Goal: Browse casually

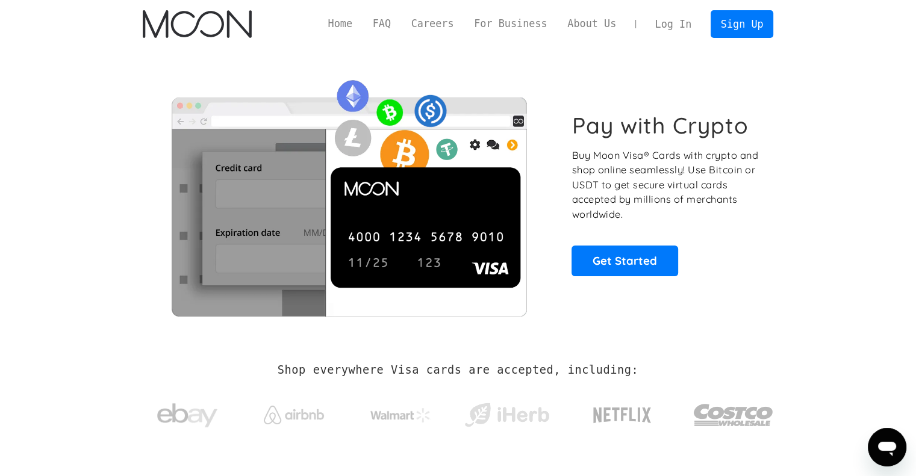
drag, startPoint x: 184, startPoint y: 1, endPoint x: 868, endPoint y: 37, distance: 684.6
click at [868, 37] on div "Home FAQ Careers For Business About Us Log In Sign Up Home FAQ For Business Car…" at bounding box center [458, 24] width 916 height 48
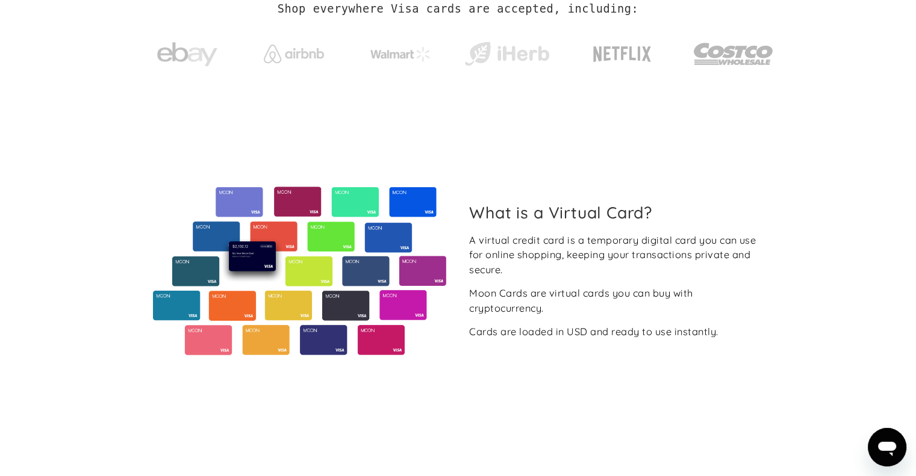
scroll to position [60, 0]
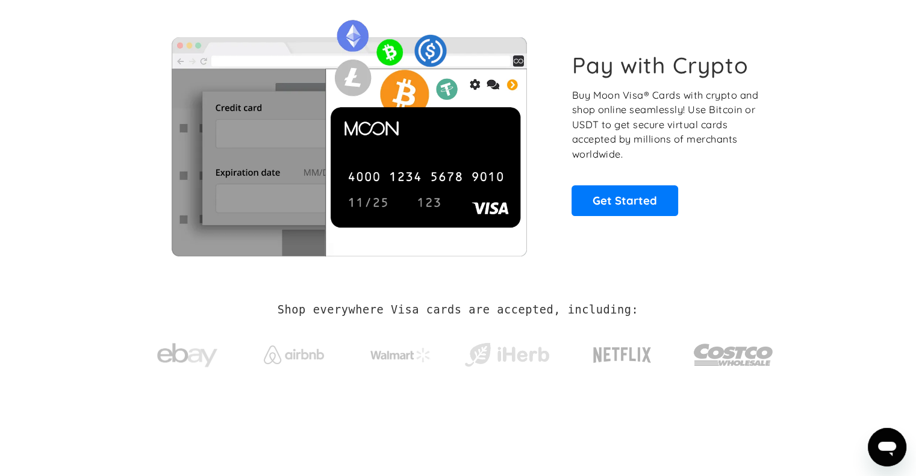
click at [377, 307] on h2 "Shop everywhere Visa cards are accepted, including:" at bounding box center [458, 310] width 361 height 13
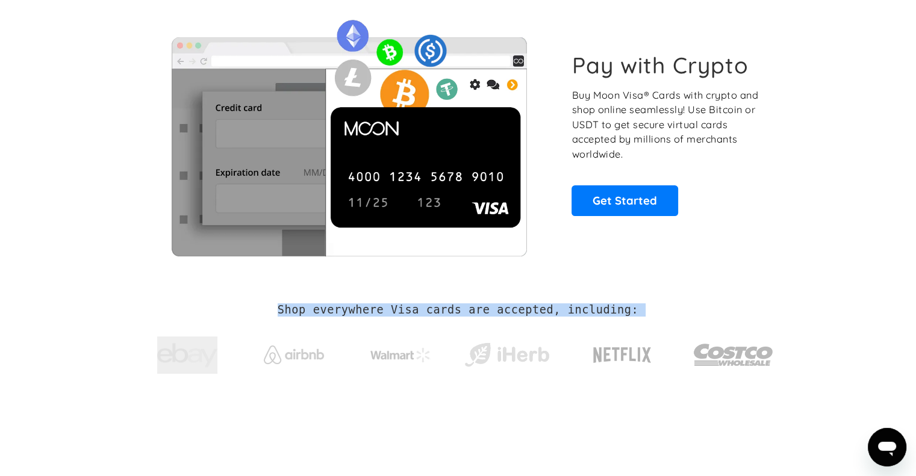
click at [377, 307] on h2 "Shop everywhere Visa cards are accepted, including:" at bounding box center [458, 310] width 361 height 13
click at [505, 310] on h2 "Shop everywhere Visa cards are accepted, including:" at bounding box center [458, 310] width 361 height 13
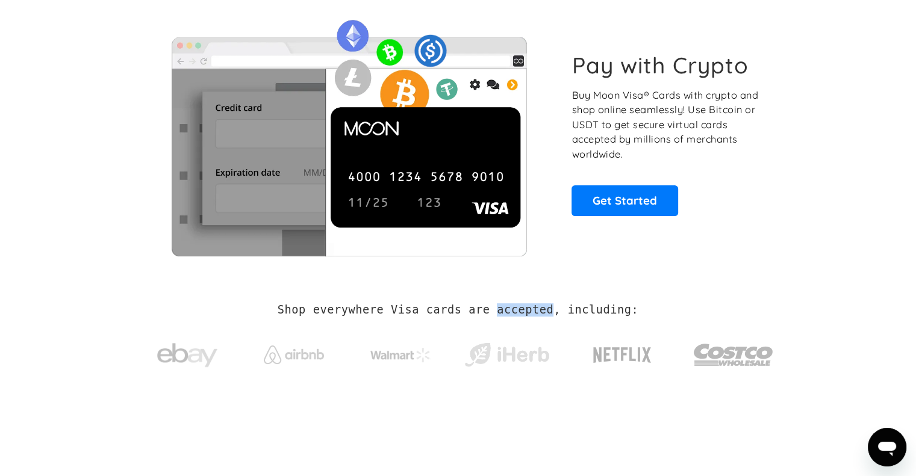
click at [505, 310] on h2 "Shop everywhere Visa cards are accepted, including:" at bounding box center [458, 310] width 361 height 13
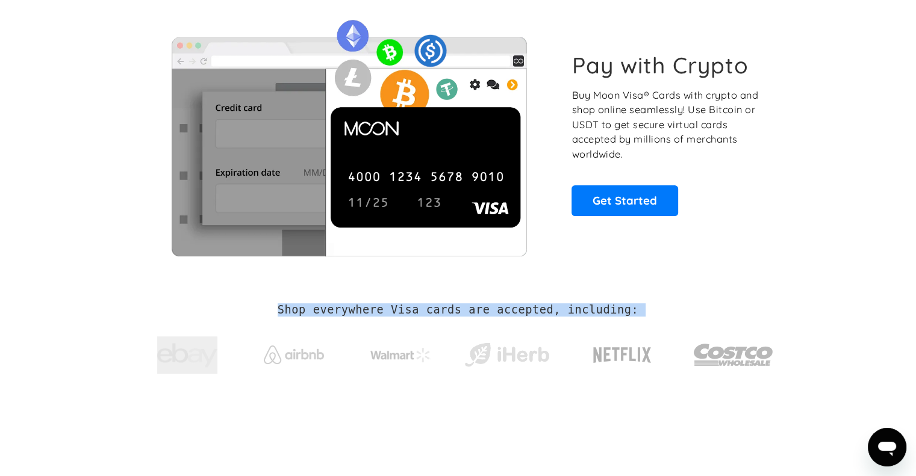
click at [505, 310] on h2 "Shop everywhere Visa cards are accepted, including:" at bounding box center [458, 310] width 361 height 13
click at [538, 310] on h2 "Shop everywhere Visa cards are accepted, including:" at bounding box center [458, 310] width 361 height 13
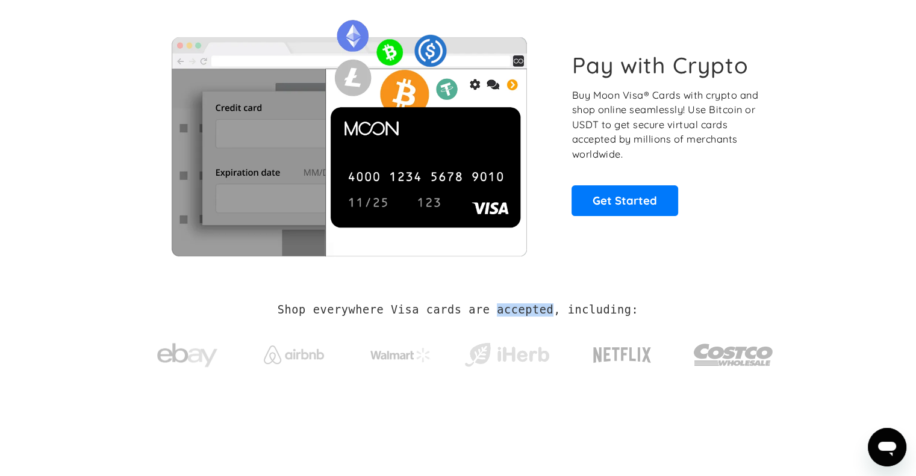
click at [538, 310] on h2 "Shop everywhere Visa cards are accepted, including:" at bounding box center [458, 310] width 361 height 13
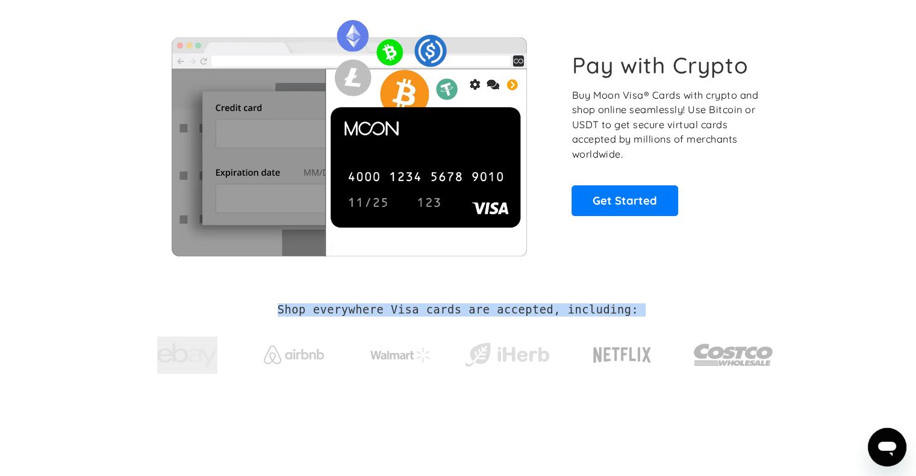
click at [536, 310] on h2 "Shop everywhere Visa cards are accepted, including:" at bounding box center [458, 310] width 361 height 13
click at [592, 310] on h2 "Shop everywhere Visa cards are accepted, including:" at bounding box center [458, 310] width 361 height 13
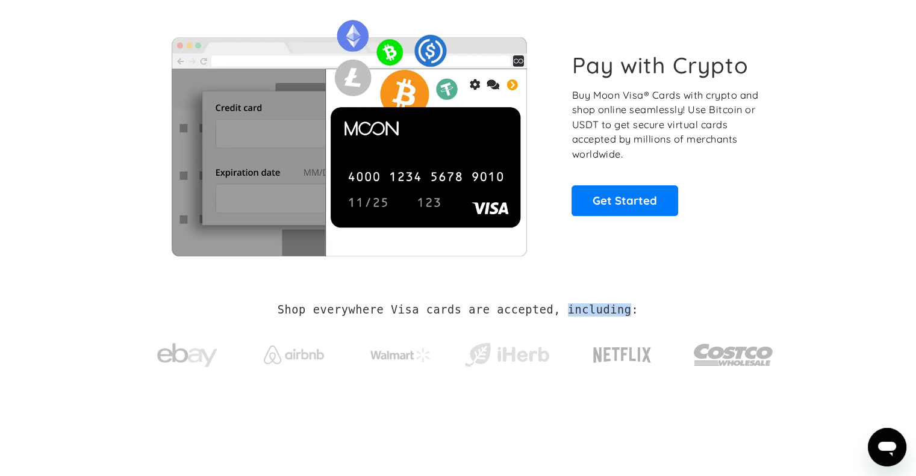
click at [592, 310] on h2 "Shop everywhere Visa cards are accepted, including:" at bounding box center [458, 310] width 361 height 13
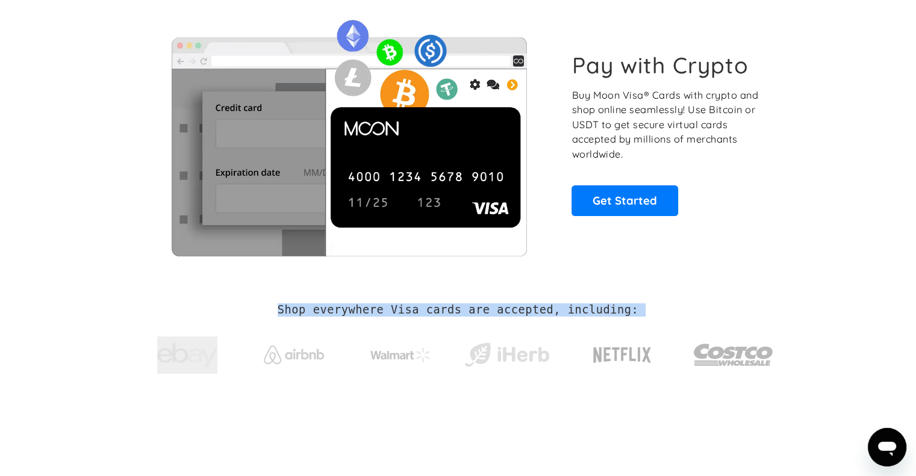
click at [592, 310] on h2 "Shop everywhere Visa cards are accepted, including:" at bounding box center [458, 310] width 361 height 13
click at [359, 314] on h2 "Shop everywhere Visa cards are accepted, including:" at bounding box center [458, 310] width 361 height 13
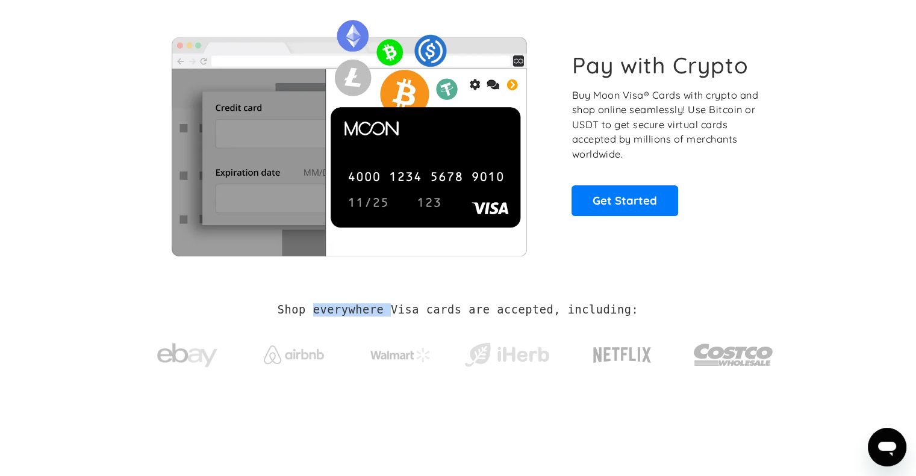
click at [359, 314] on h2 "Shop everywhere Visa cards are accepted, including:" at bounding box center [458, 310] width 361 height 13
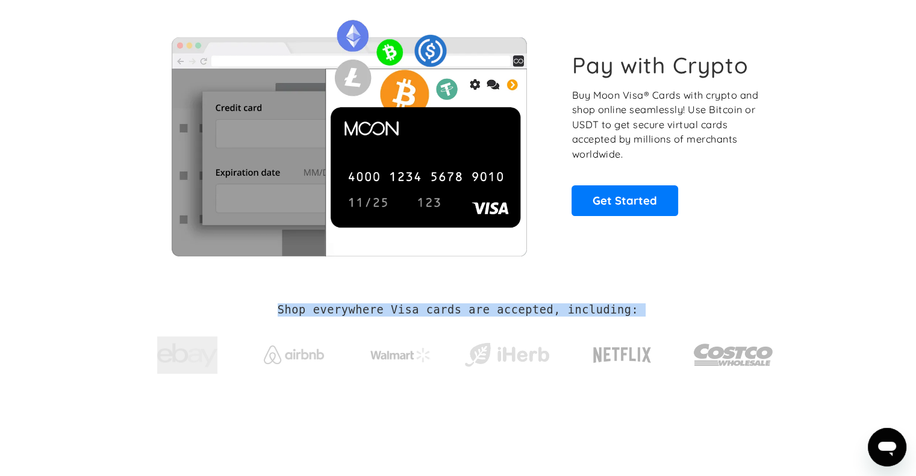
click at [359, 314] on h2 "Shop everywhere Visa cards are accepted, including:" at bounding box center [458, 310] width 361 height 13
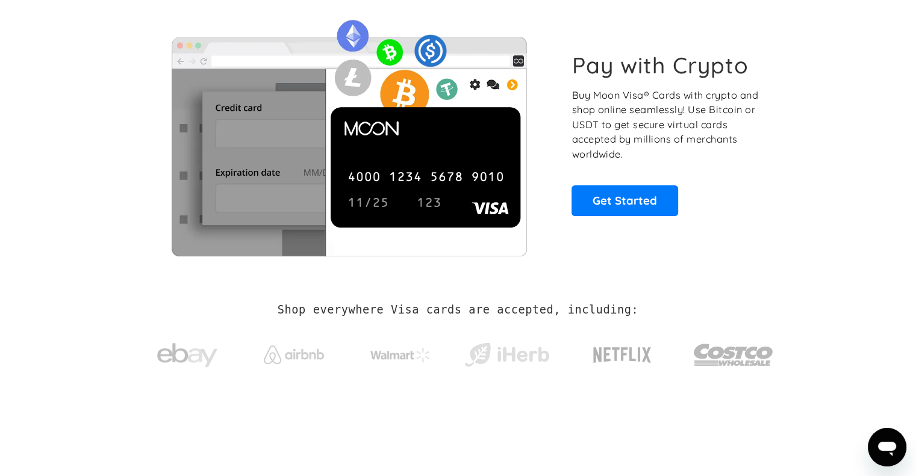
click at [691, 289] on div "Shop everywhere Visa cards are accepted, including:" at bounding box center [458, 344] width 631 height 128
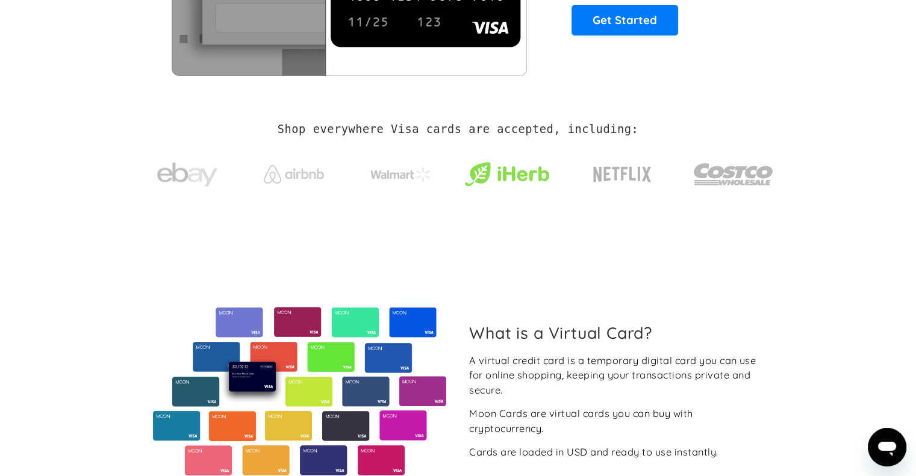
scroll to position [0, 0]
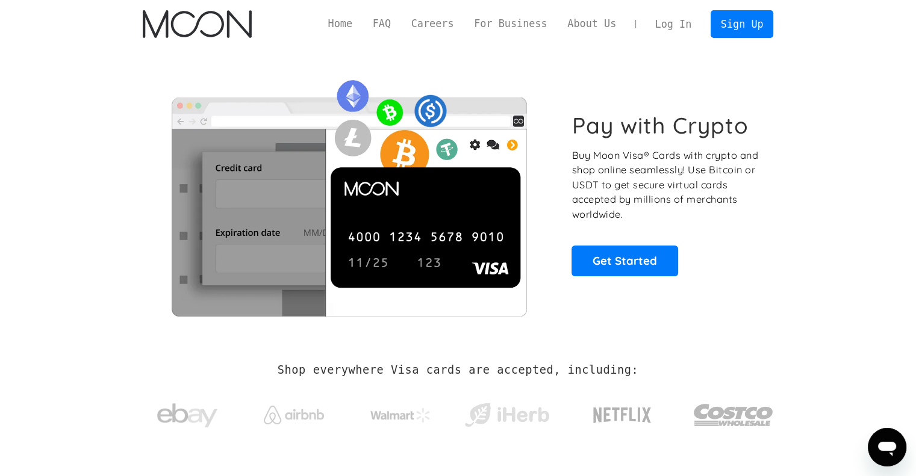
click at [654, 168] on p "Buy Moon Visa® Cards with crypto and shop online seamlessly! Use Bitcoin or USD…" at bounding box center [666, 185] width 189 height 74
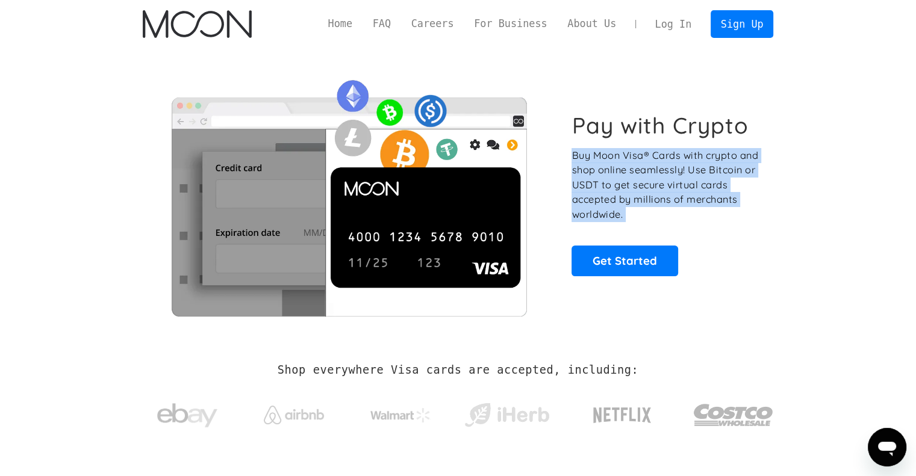
click at [654, 168] on p "Buy Moon Visa® Cards with crypto and shop online seamlessly! Use Bitcoin or USD…" at bounding box center [666, 185] width 189 height 74
click at [704, 163] on p "Buy Moon Visa® Cards with crypto and shop online seamlessly! Use Bitcoin or USD…" at bounding box center [666, 185] width 189 height 74
click at [694, 189] on p "Buy Moon Visa® Cards with crypto and shop online seamlessly! Use Bitcoin or USD…" at bounding box center [666, 185] width 189 height 74
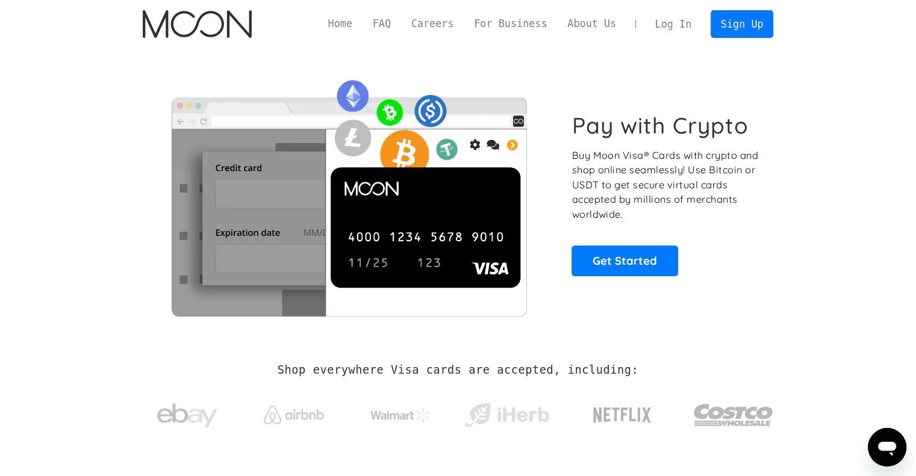
click at [723, 192] on p "Buy Moon Visa® Cards with crypto and shop online seamlessly! Use Bitcoin or USD…" at bounding box center [666, 185] width 189 height 74
